Goal: Information Seeking & Learning: Find specific fact

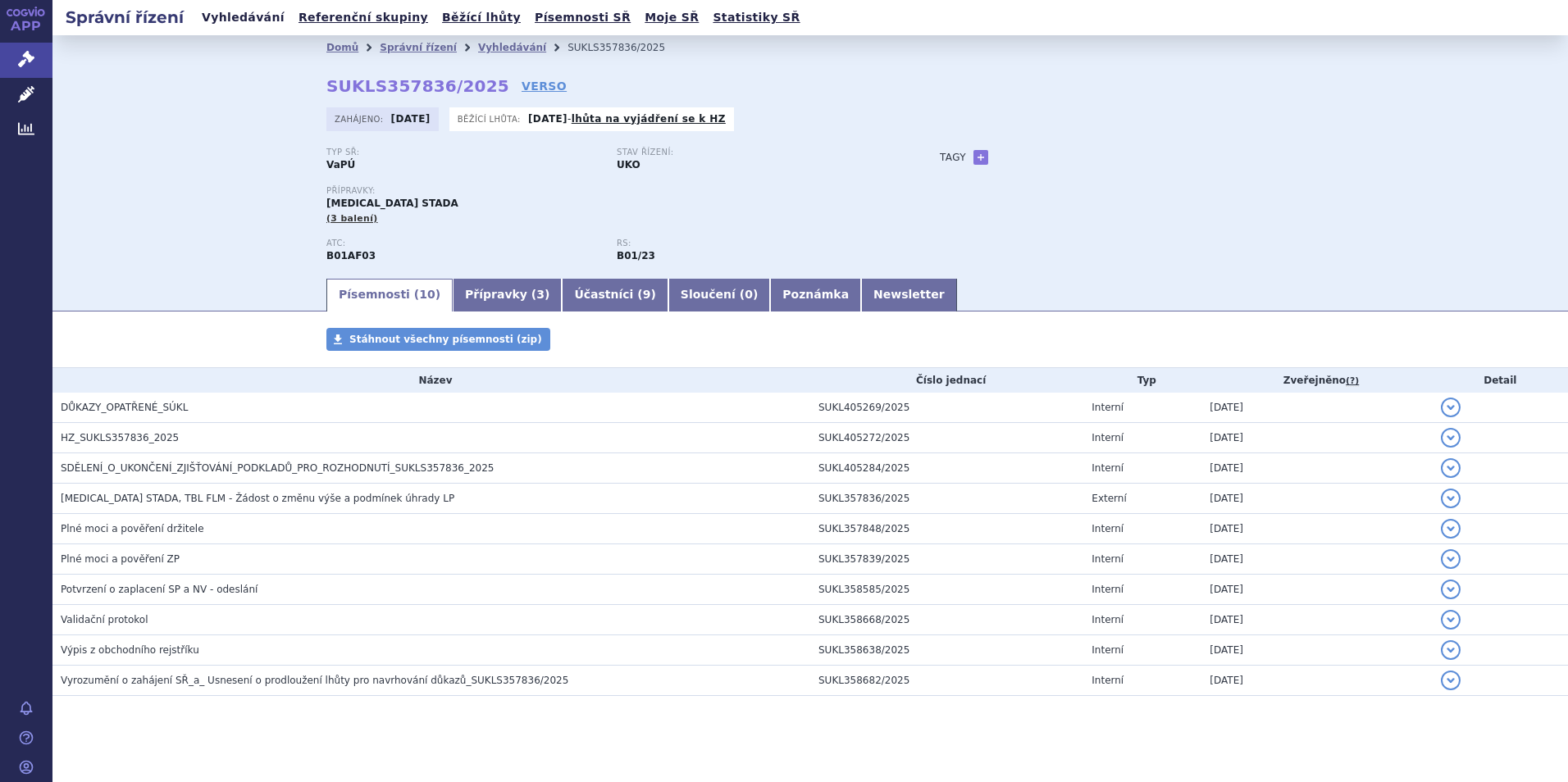
click at [220, 19] on link "Vyhledávání" at bounding box center [243, 17] width 93 height 22
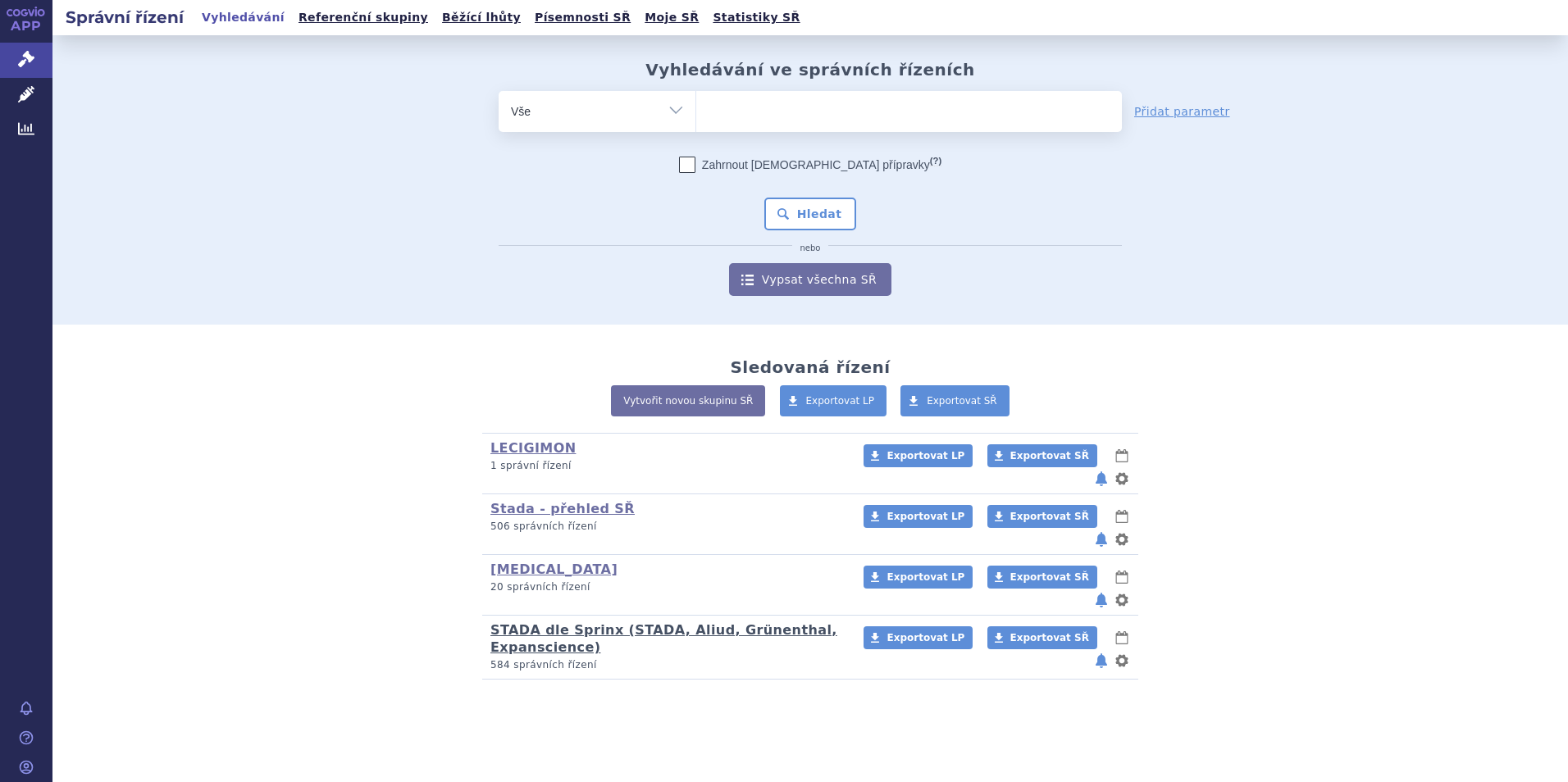
drag, startPoint x: 0, startPoint y: 0, endPoint x: 561, endPoint y: 583, distance: 809.1
click at [561, 623] on link "STADA dle Sprinx (STADA, Aliud, Grünenthal, Expanscience)" at bounding box center [663, 639] width 347 height 33
click at [560, 623] on link "STADA dle Sprinx (STADA, Aliud, Grünenthal, Expanscience)" at bounding box center [663, 639] width 347 height 33
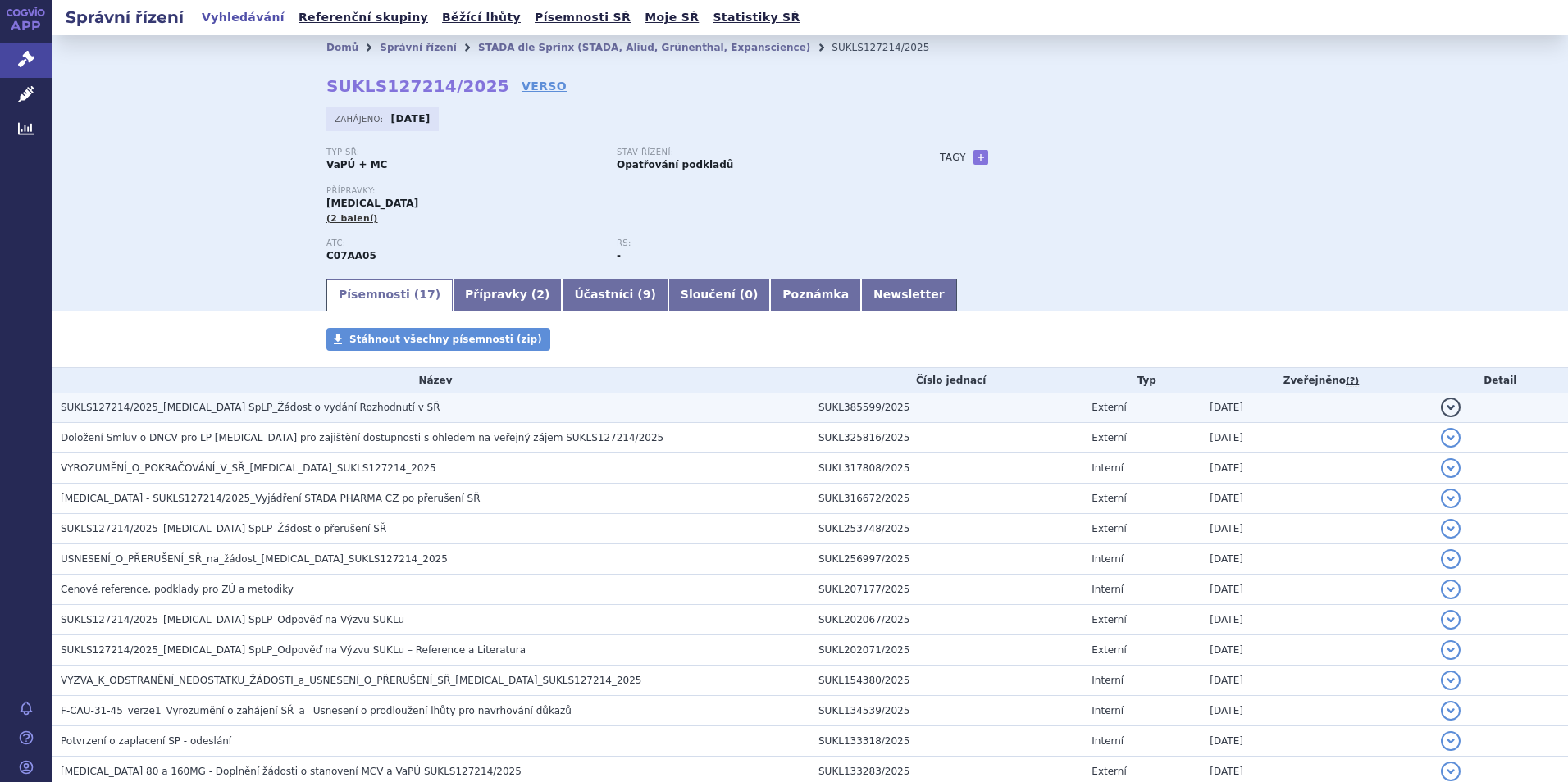
click at [270, 409] on span "SUKLS127214/2025_Propranolol SpLP_Žádost o vydání Rozhodnutí v SŘ" at bounding box center [250, 407] width 380 height 12
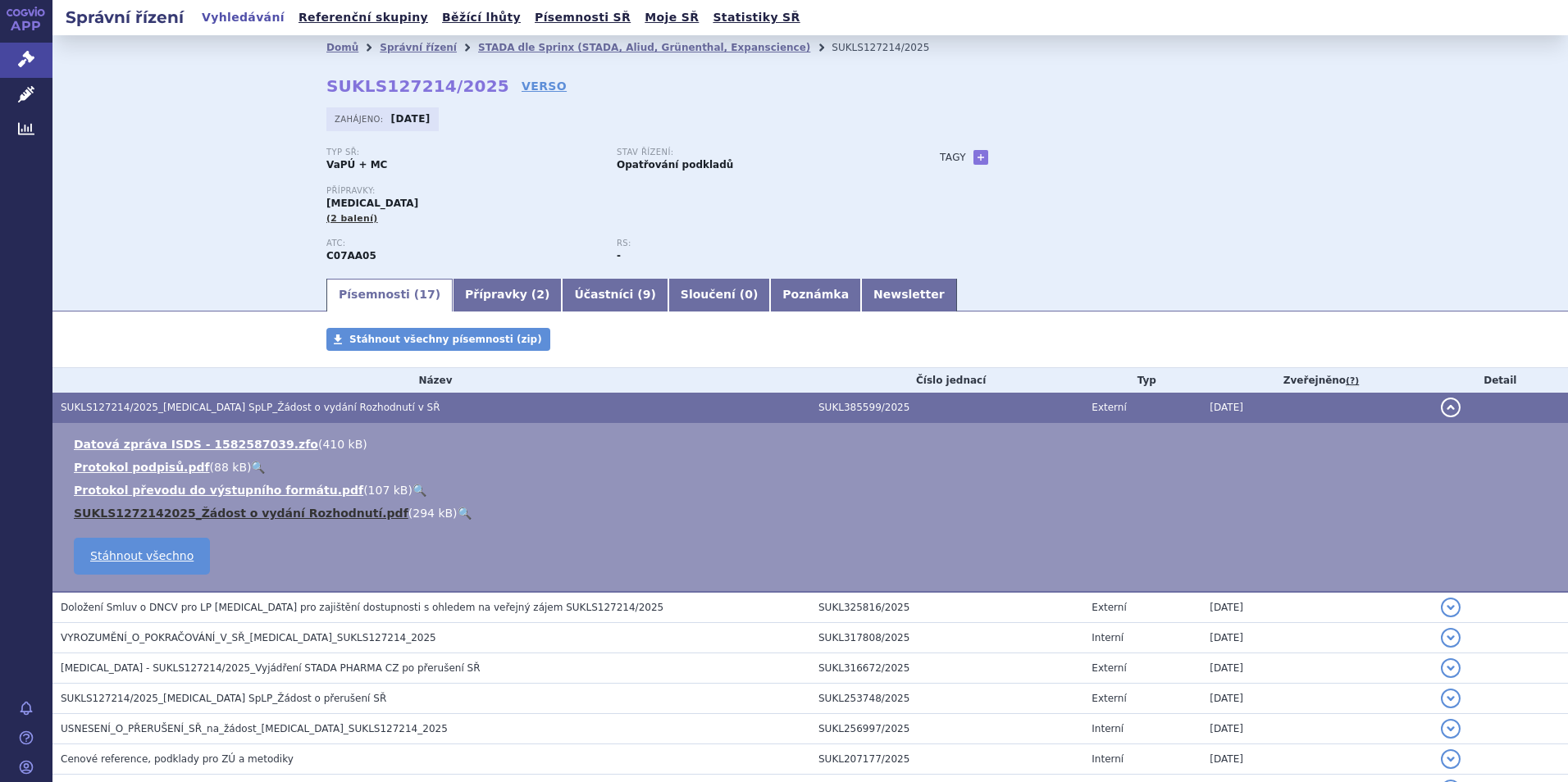
click at [279, 509] on link "SUKLS1272142025_Žádost o vydání Rozhodnutí.pdf" at bounding box center [241, 513] width 334 height 13
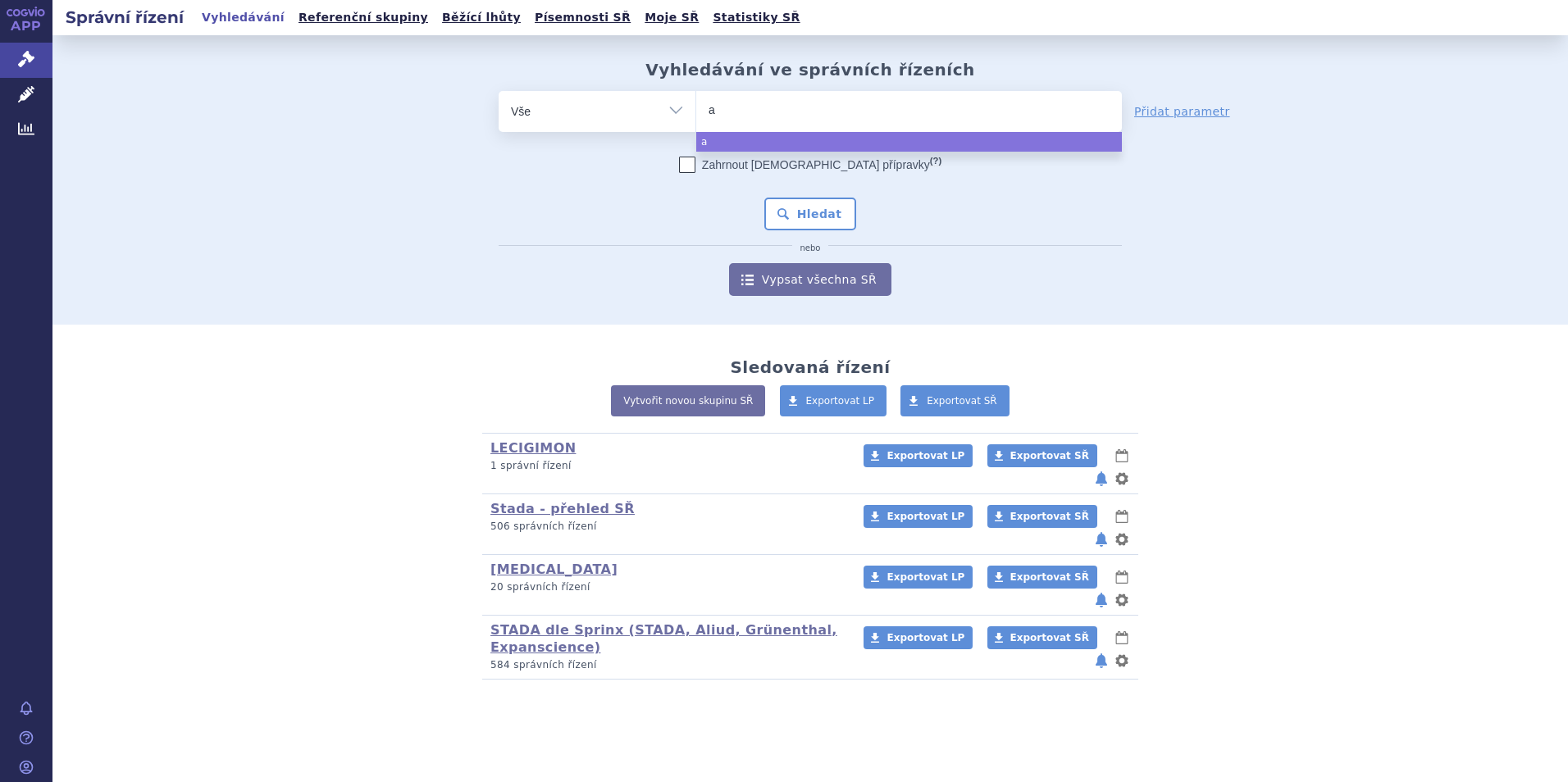
type input "ab"
type input "abra"
type input "abrax"
type input "abraxa"
type input "[MEDICAL_DATA]"
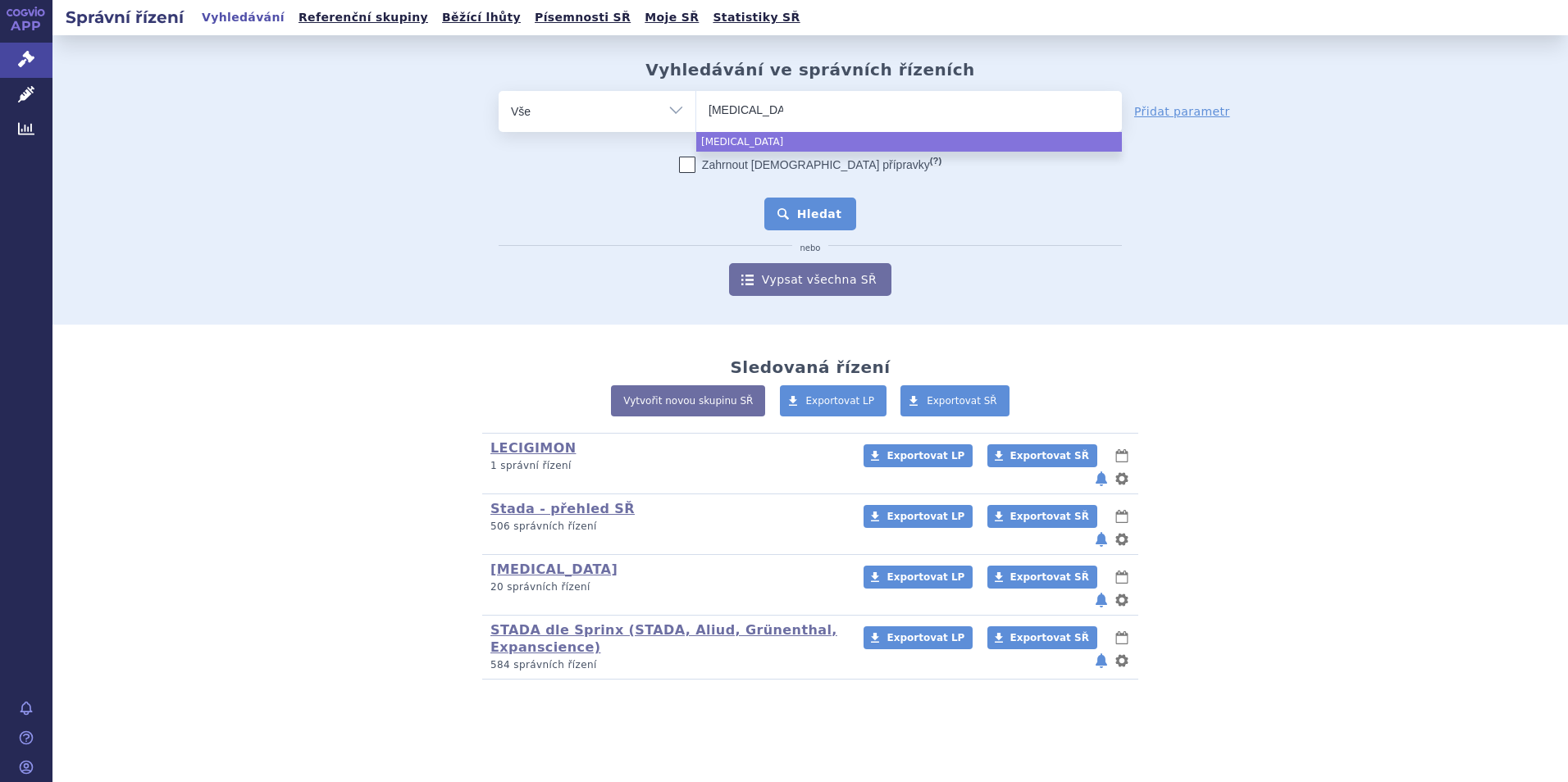
select select "[MEDICAL_DATA]"
click at [803, 212] on button "Hledat" at bounding box center [810, 214] width 93 height 33
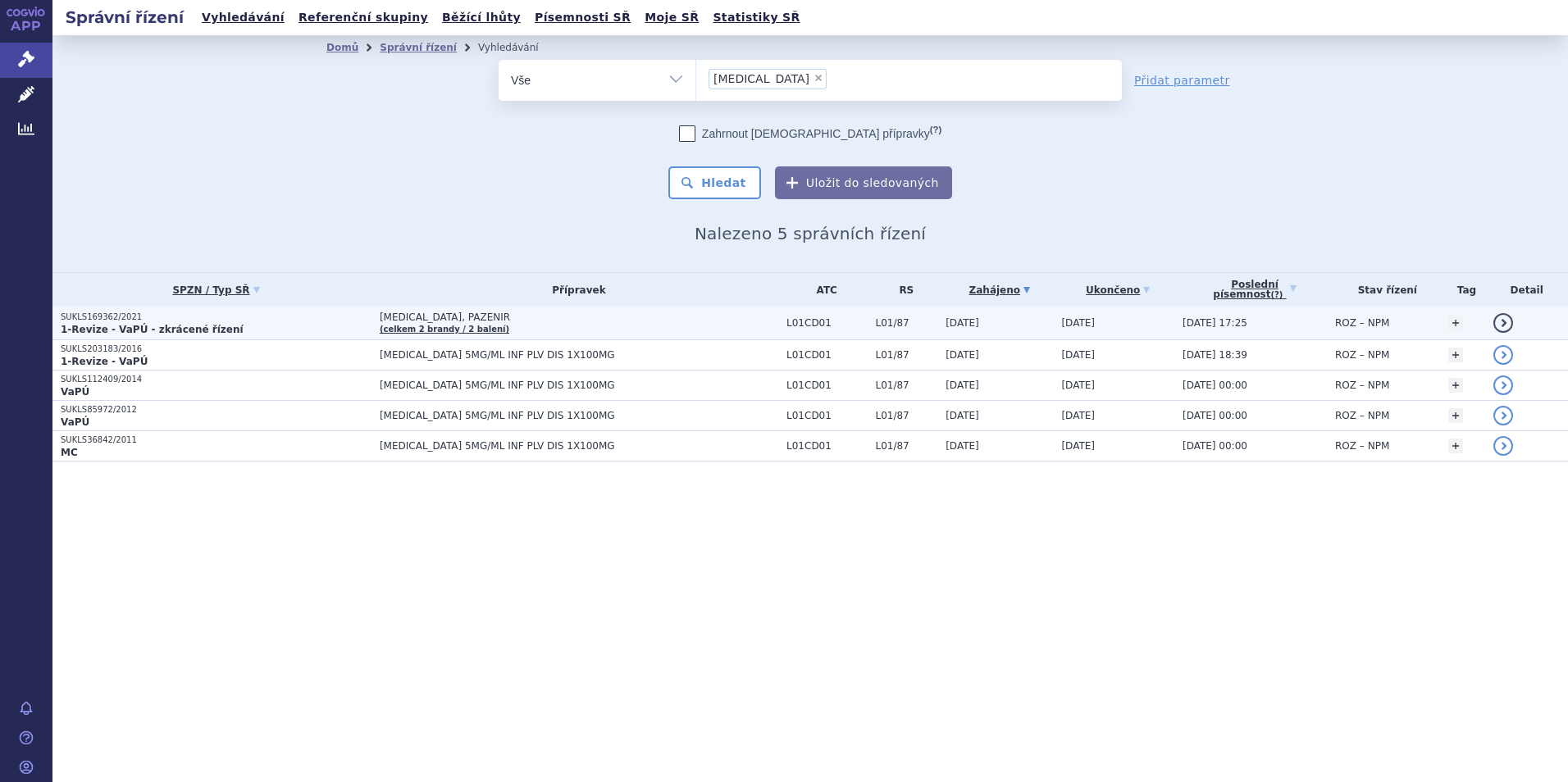
click at [167, 328] on strong "1-Revize - VaPÚ - zkrácené řízení" at bounding box center [152, 330] width 183 height 12
